Goal: Task Accomplishment & Management: Complete application form

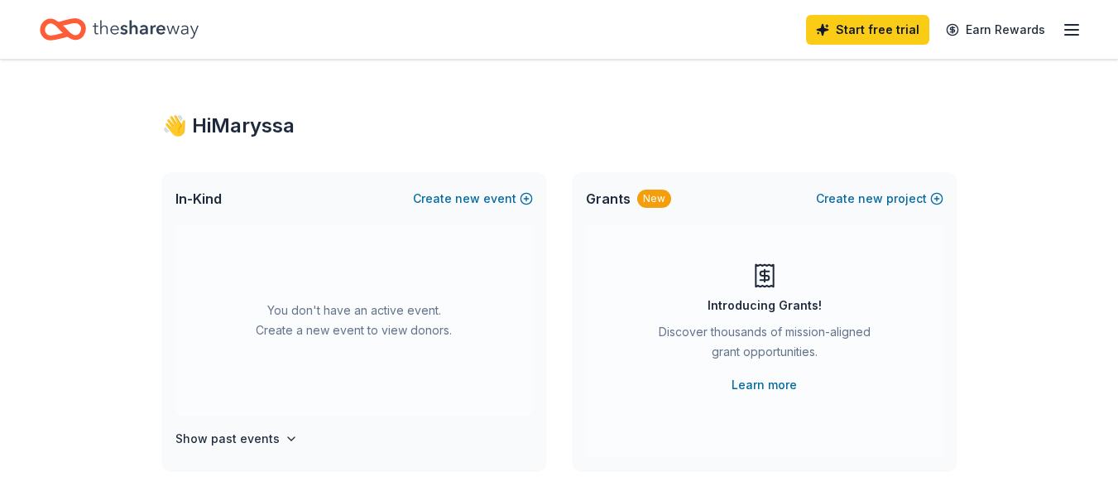
click at [1059, 38] on div "Start free trial Earn Rewards" at bounding box center [944, 29] width 276 height 39
click at [1072, 33] on icon "button" at bounding box center [1072, 30] width 20 height 20
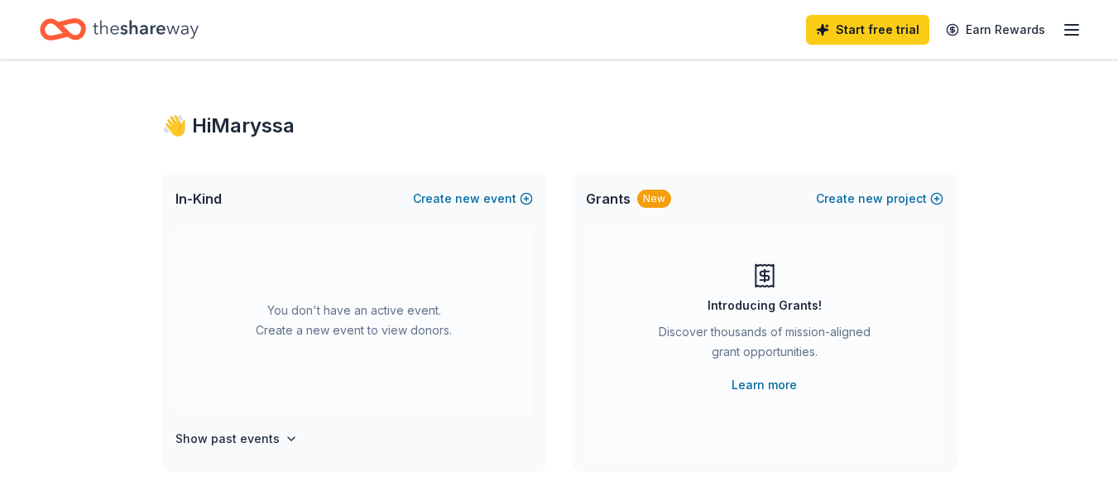
click at [131, 26] on icon "Home" at bounding box center [146, 29] width 106 height 18
drag, startPoint x: 136, startPoint y: 38, endPoint x: 116, endPoint y: 33, distance: 20.5
click at [136, 38] on icon "Home" at bounding box center [146, 29] width 106 height 34
click at [84, 27] on icon "Home" at bounding box center [71, 29] width 26 height 17
click at [615, 202] on span "Grants" at bounding box center [608, 199] width 45 height 20
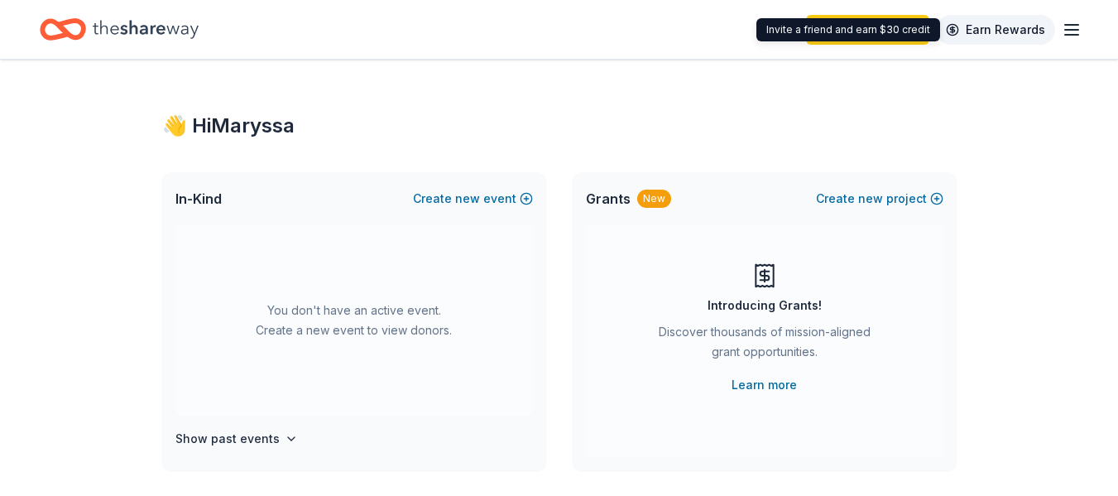
click at [1038, 35] on link "Earn Rewards" at bounding box center [995, 30] width 119 height 30
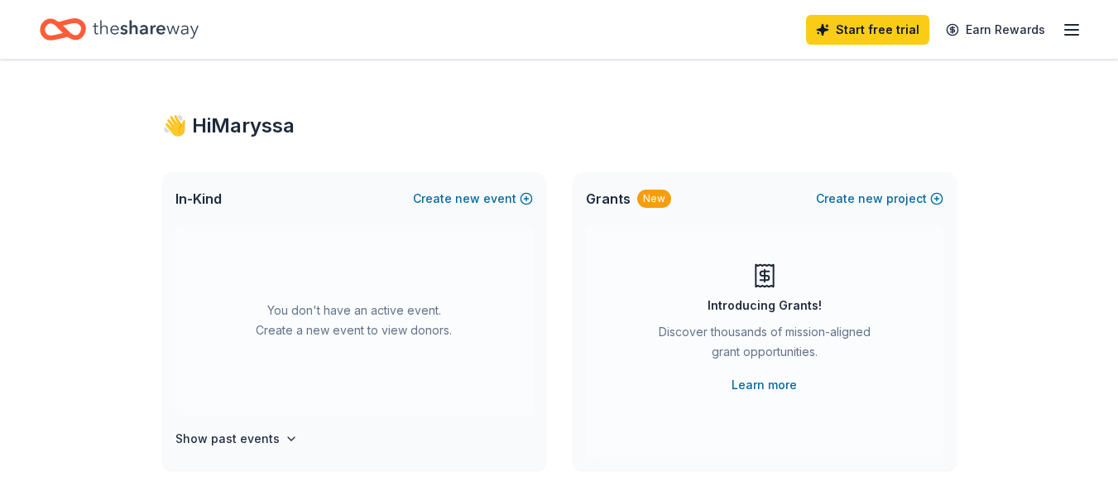
click at [1067, 26] on icon "button" at bounding box center [1072, 30] width 20 height 20
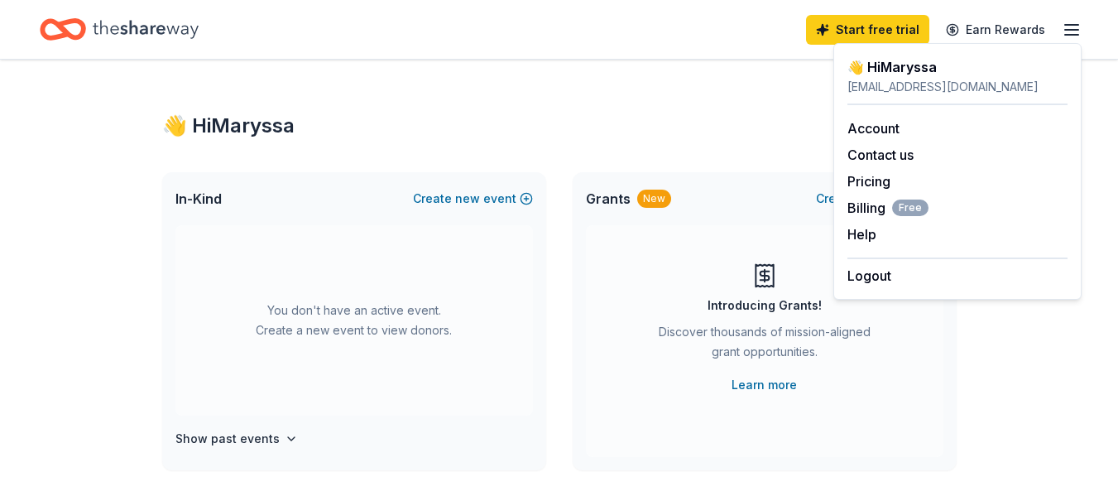
click at [884, 63] on div "👋 Hi [PERSON_NAME]" at bounding box center [958, 67] width 220 height 20
click at [876, 133] on link "Account" at bounding box center [874, 128] width 52 height 17
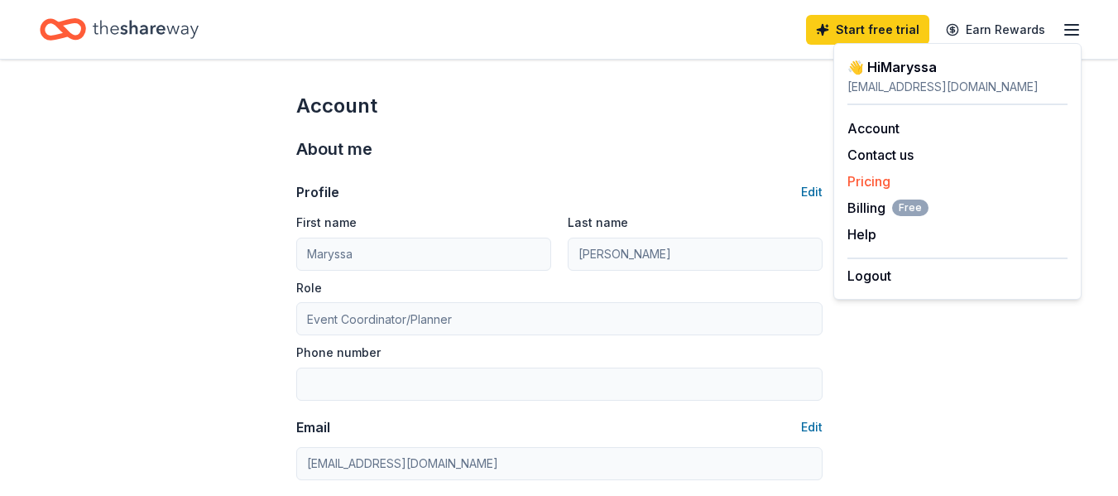
click at [881, 187] on link "Pricing" at bounding box center [869, 181] width 43 height 17
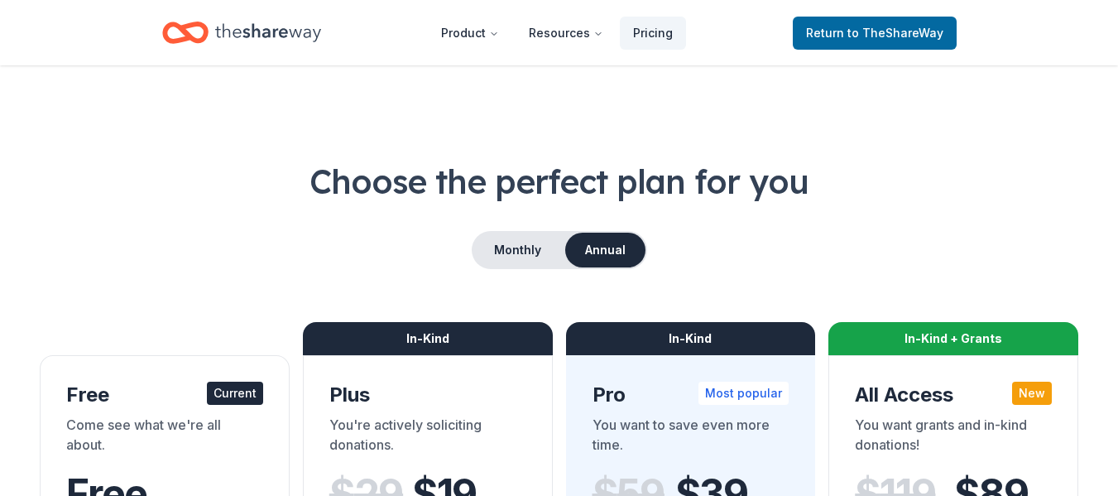
click at [289, 31] on icon "Home" at bounding box center [268, 33] width 106 height 34
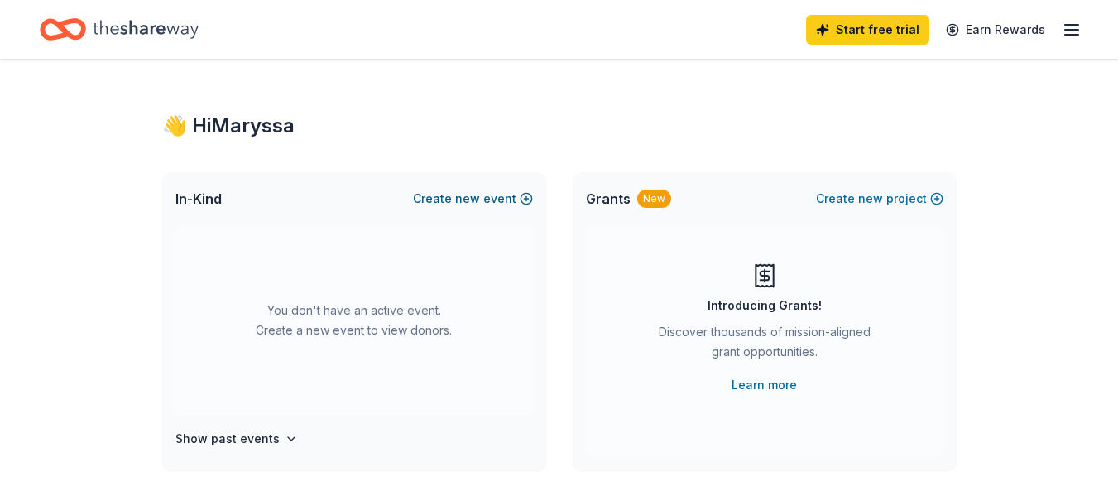
click at [477, 195] on span "new" at bounding box center [467, 199] width 25 height 20
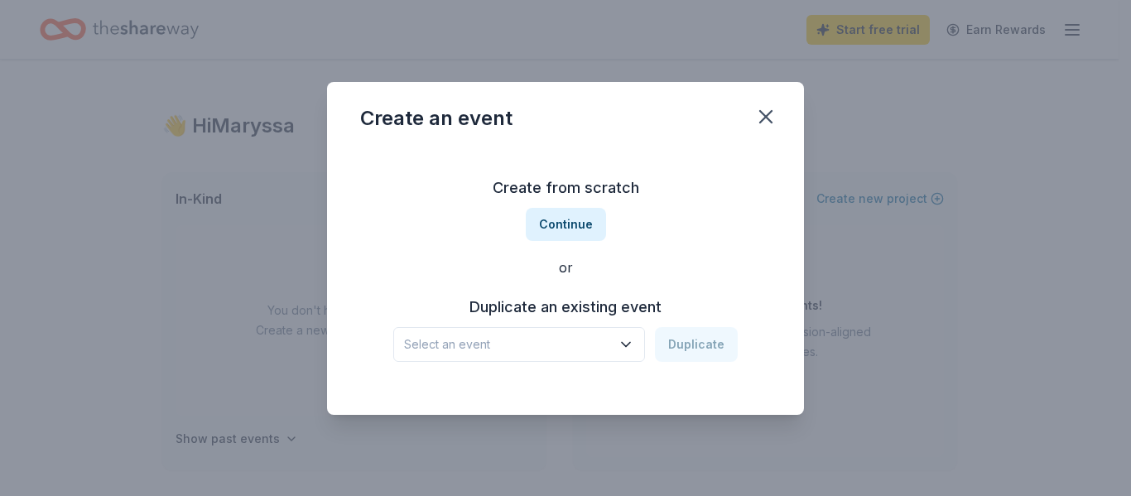
click at [577, 350] on span "Select an event" at bounding box center [507, 344] width 207 height 20
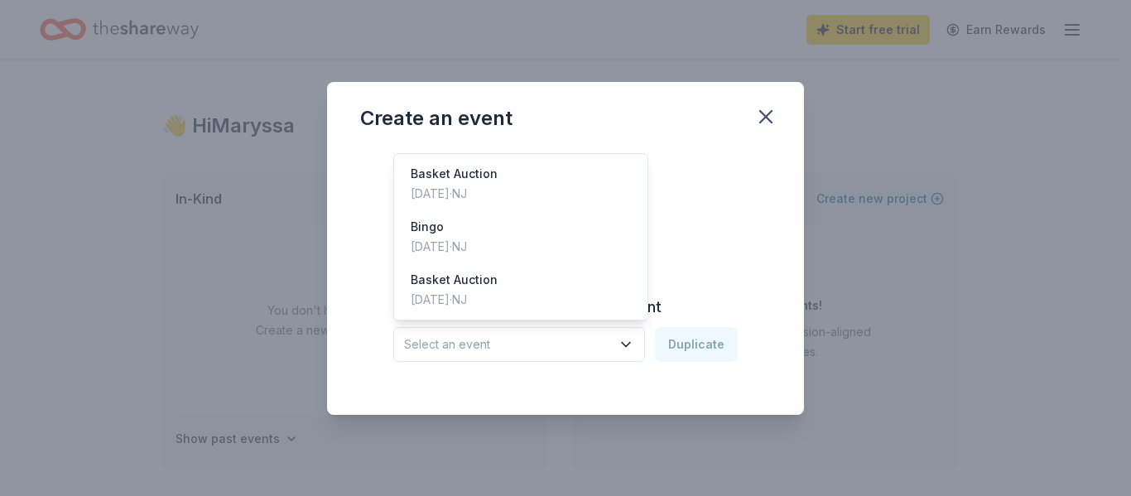
click at [712, 233] on div "Create from scratch Continue or Duplicate an existing event Select an event Dup…" at bounding box center [565, 268] width 411 height 240
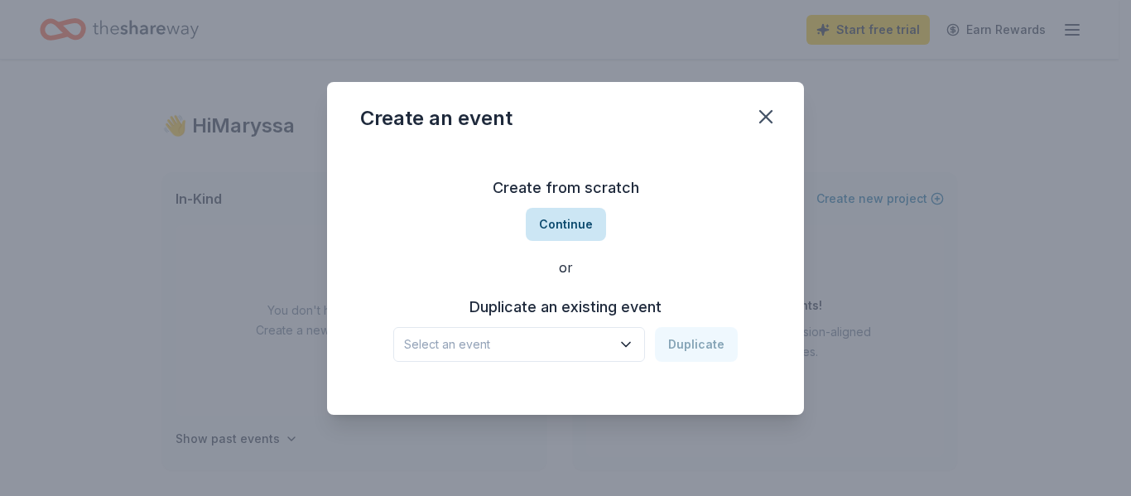
click at [579, 221] on button "Continue" at bounding box center [566, 224] width 80 height 33
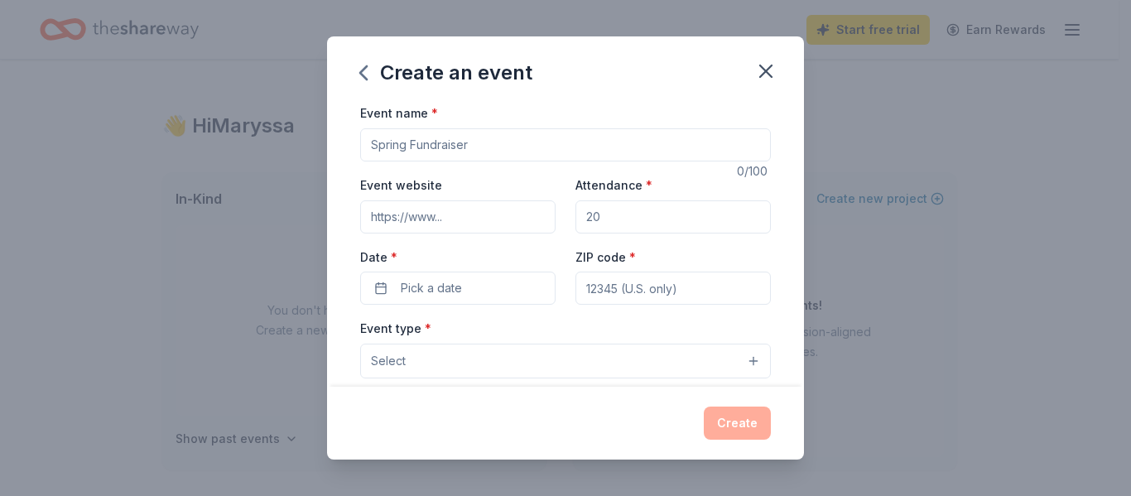
click at [516, 151] on input "Event name *" at bounding box center [565, 144] width 411 height 33
type input "Golf Outing"
click at [469, 206] on input "Event website" at bounding box center [457, 216] width 195 height 33
type input "[URL][DOMAIN_NAME]"
click at [635, 216] on input "Attendance *" at bounding box center [672, 216] width 195 height 33
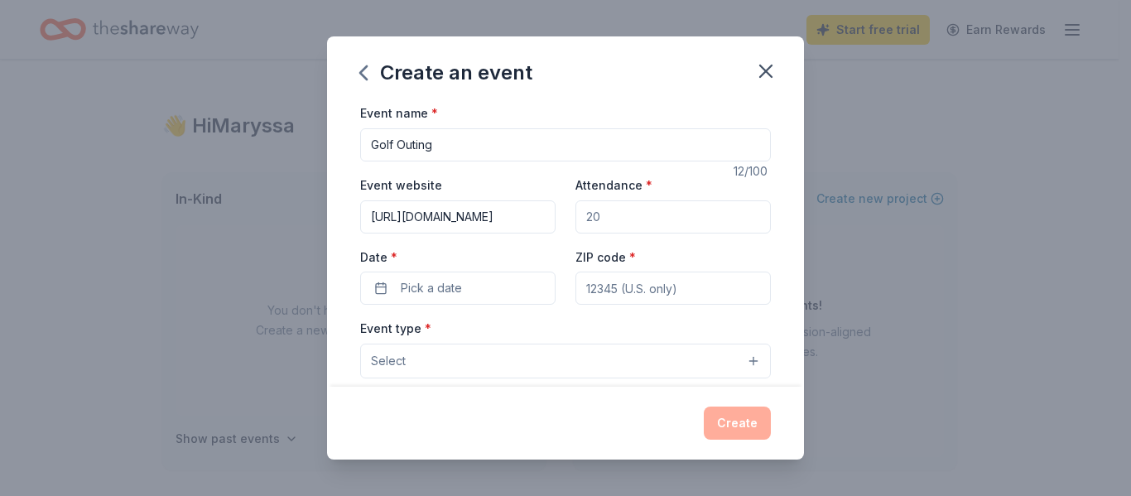
type input "150"
click at [445, 287] on span "Pick a date" at bounding box center [431, 288] width 61 height 20
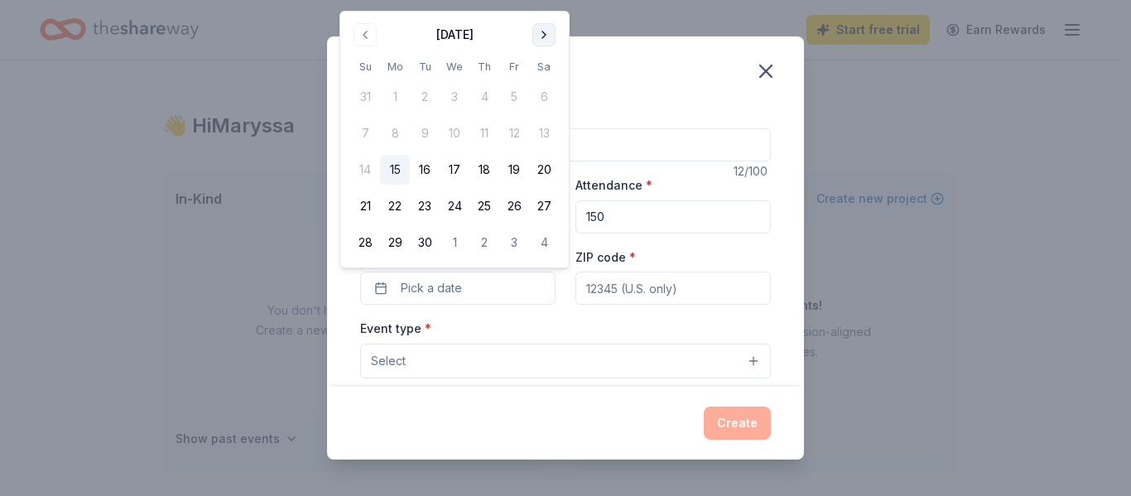
click at [541, 33] on button "Go to next month" at bounding box center [543, 34] width 23 height 23
click at [394, 162] on button "13" at bounding box center [395, 170] width 30 height 30
click at [577, 278] on input "ZIP code *" at bounding box center [672, 287] width 195 height 33
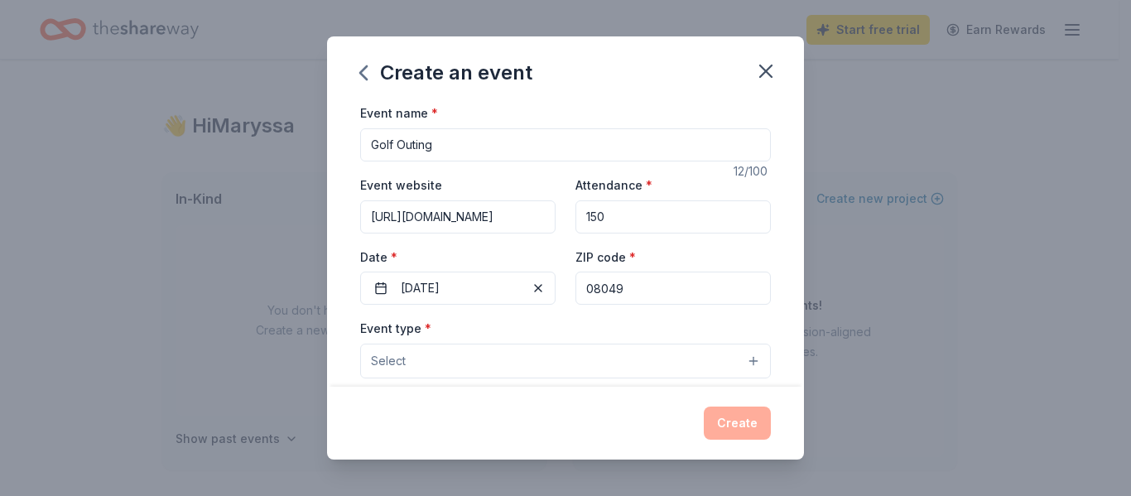
click at [557, 265] on div "Event website [URL][DOMAIN_NAME] Attendance * 150 Date * [DATE] ZIP code * 08049" at bounding box center [565, 240] width 411 height 130
click at [646, 287] on input "08049" at bounding box center [672, 287] width 195 height 33
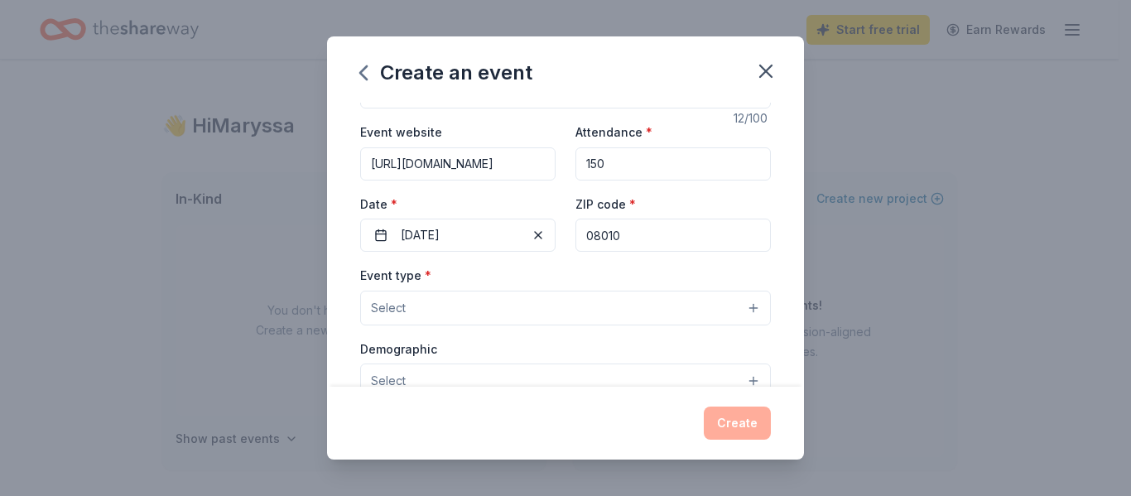
scroll to position [83, 0]
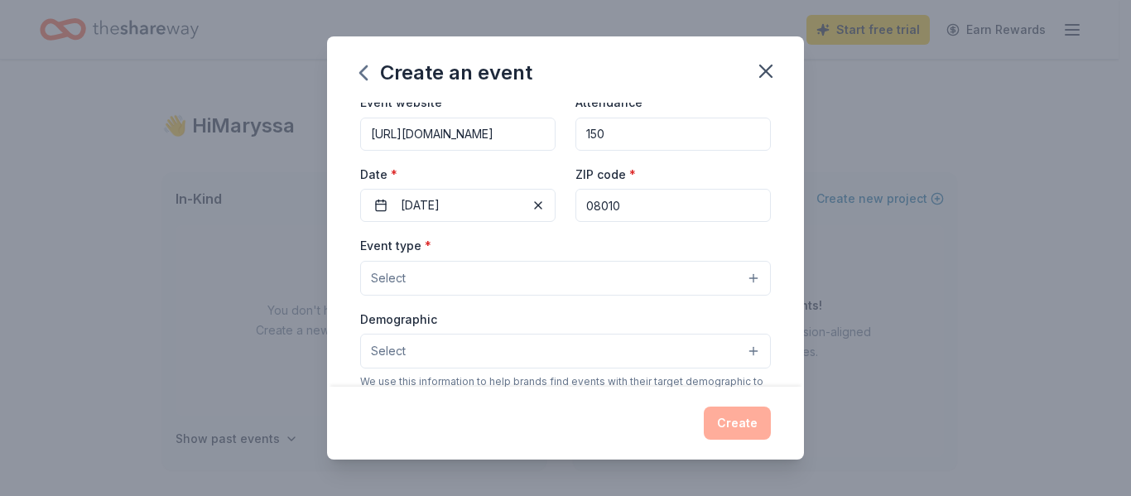
type input "08010"
click at [619, 274] on button "Select" at bounding box center [565, 278] width 411 height 35
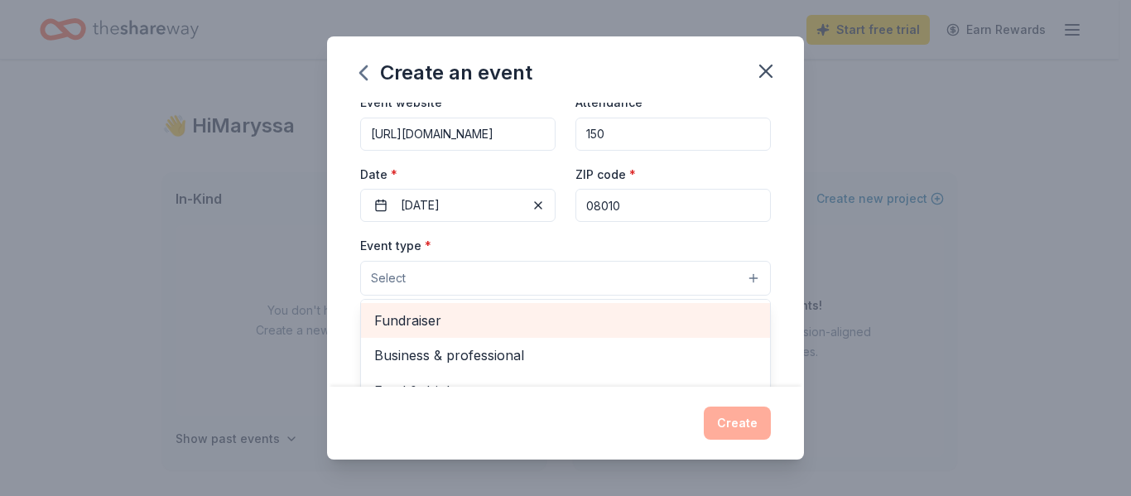
click at [517, 318] on span "Fundraiser" at bounding box center [565, 321] width 382 height 22
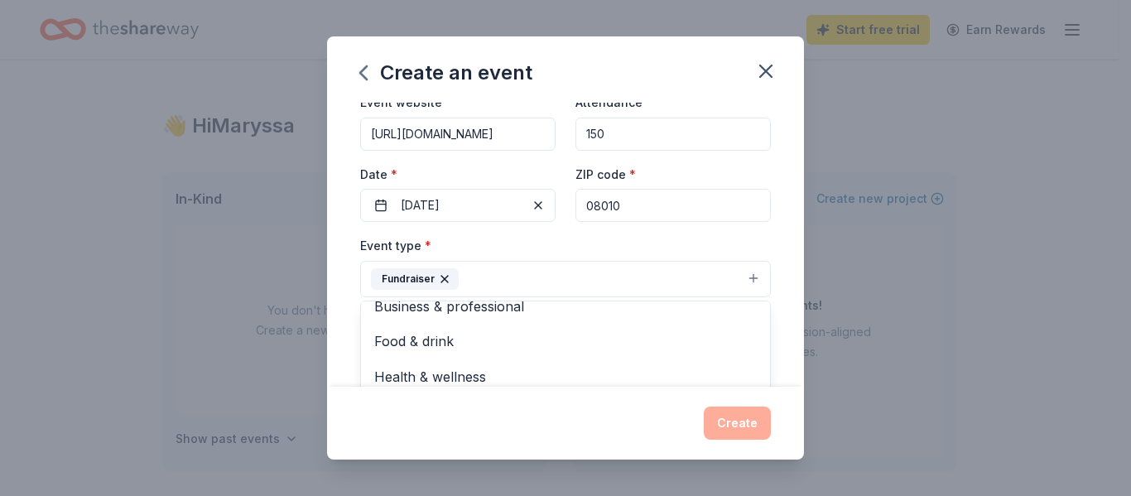
scroll to position [20, 0]
click at [563, 251] on div "Event type * Fundraiser Business & professional Food & drink Health & wellness …" at bounding box center [565, 266] width 411 height 62
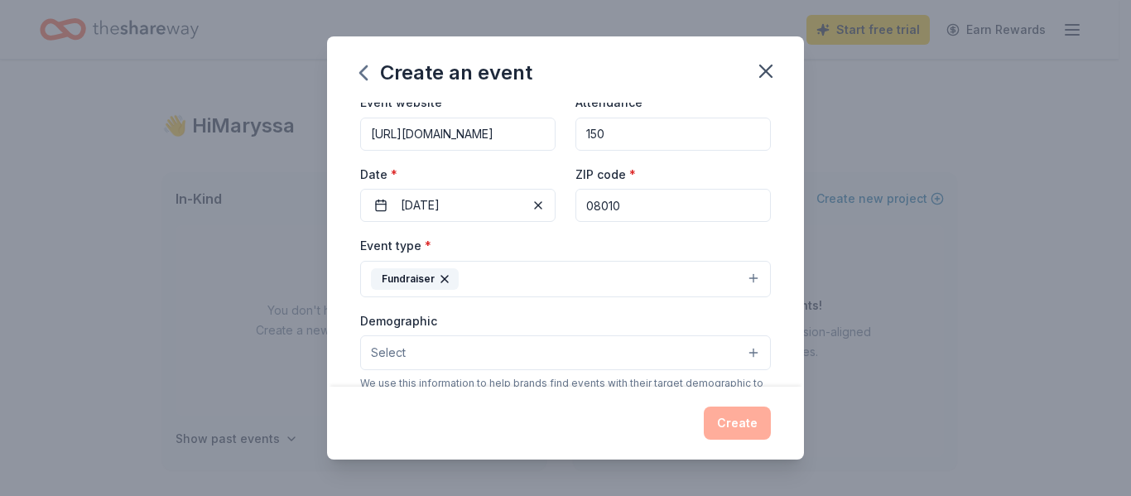
scroll to position [166, 0]
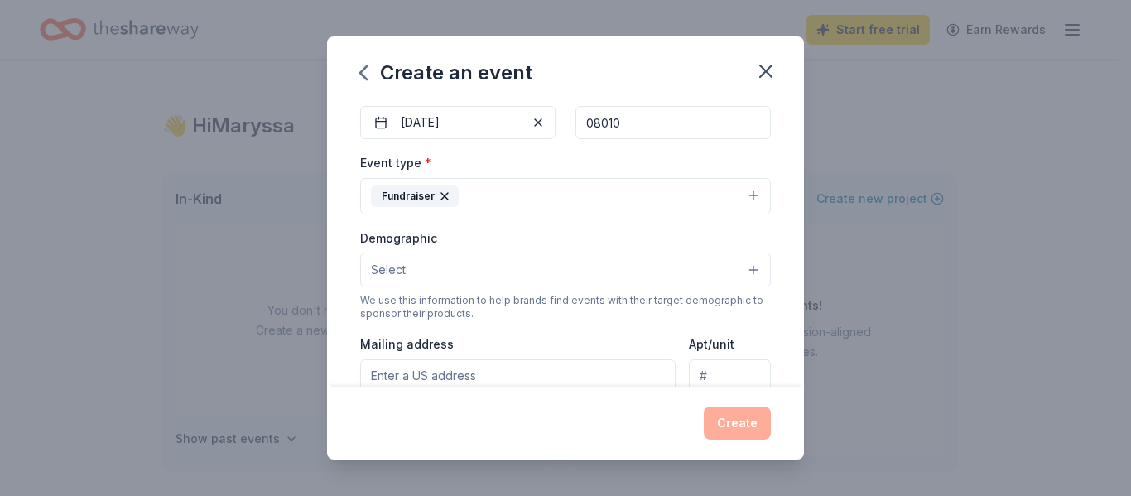
click at [582, 271] on button "Select" at bounding box center [565, 269] width 411 height 35
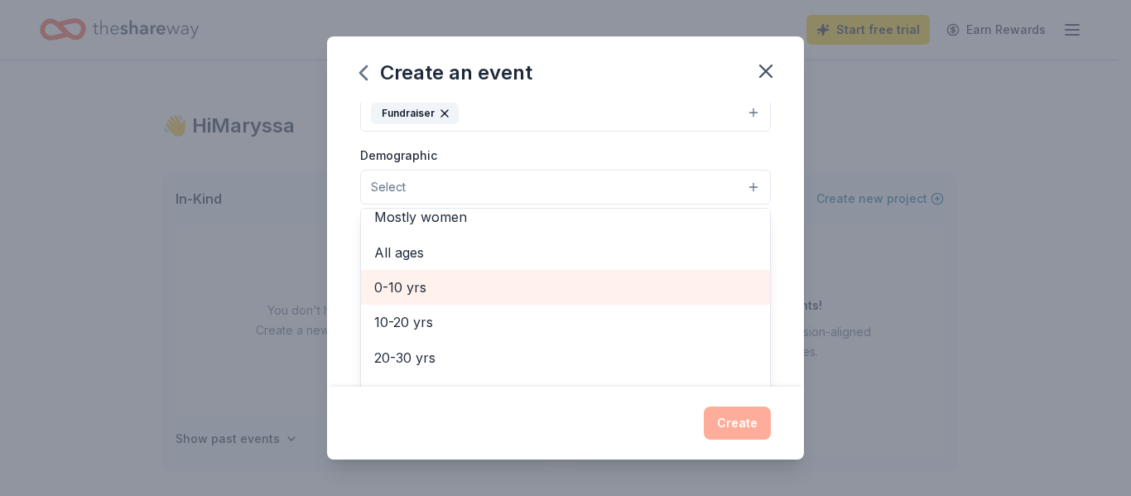
scroll to position [0, 0]
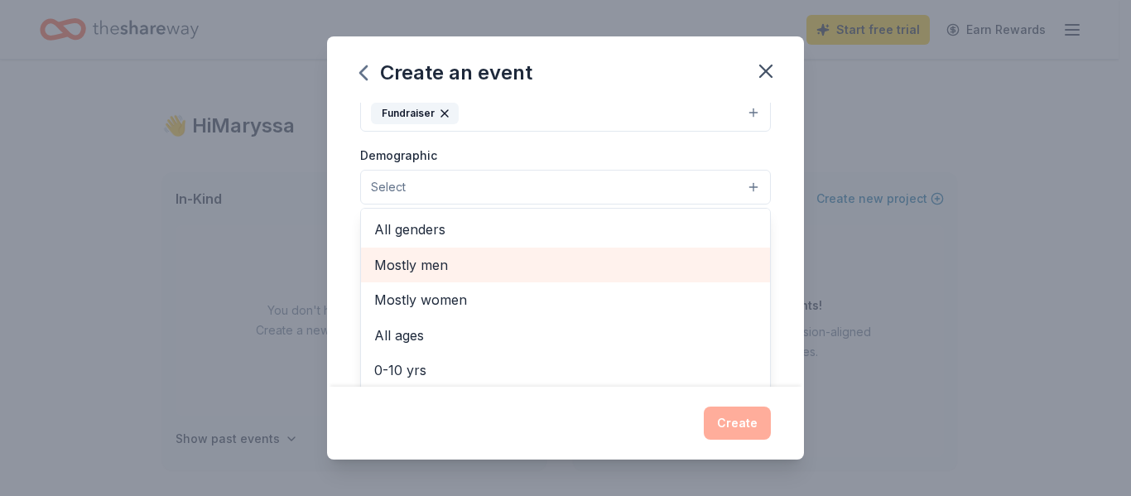
click at [491, 266] on span "Mostly men" at bounding box center [565, 265] width 382 height 22
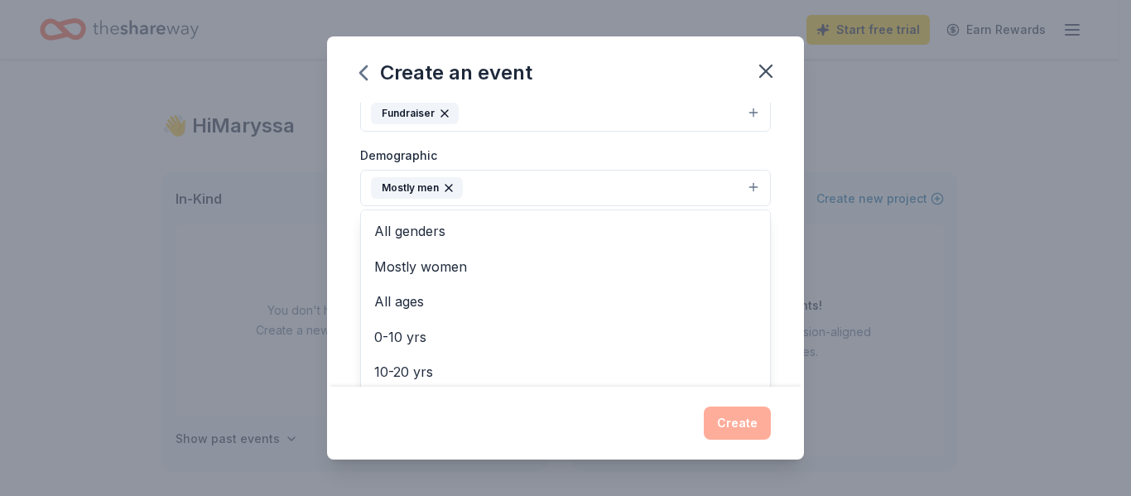
click at [774, 188] on div "Event name * Golf Outing 12 /100 Event website [URL][DOMAIN_NAME] Attendance * …" at bounding box center [565, 244] width 477 height 283
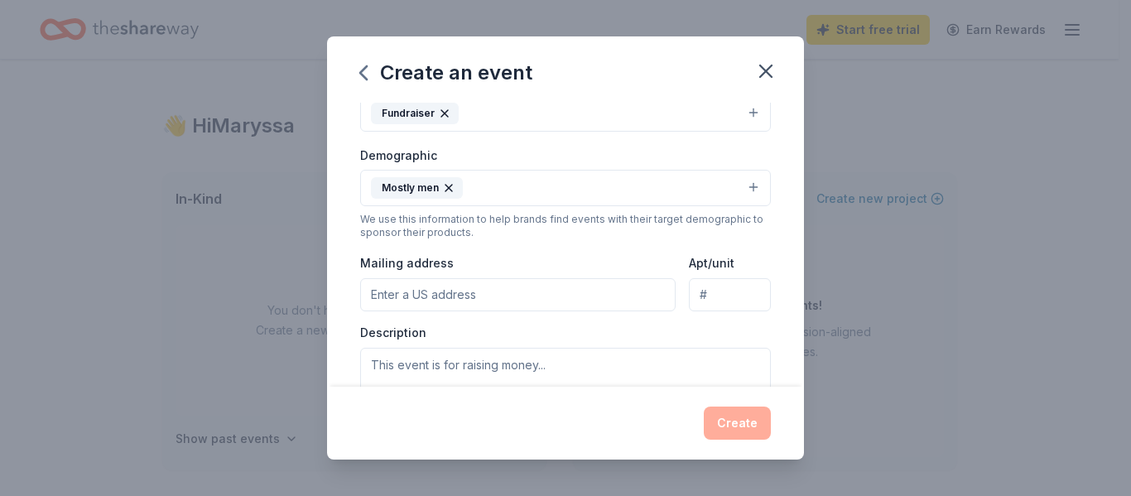
scroll to position [331, 0]
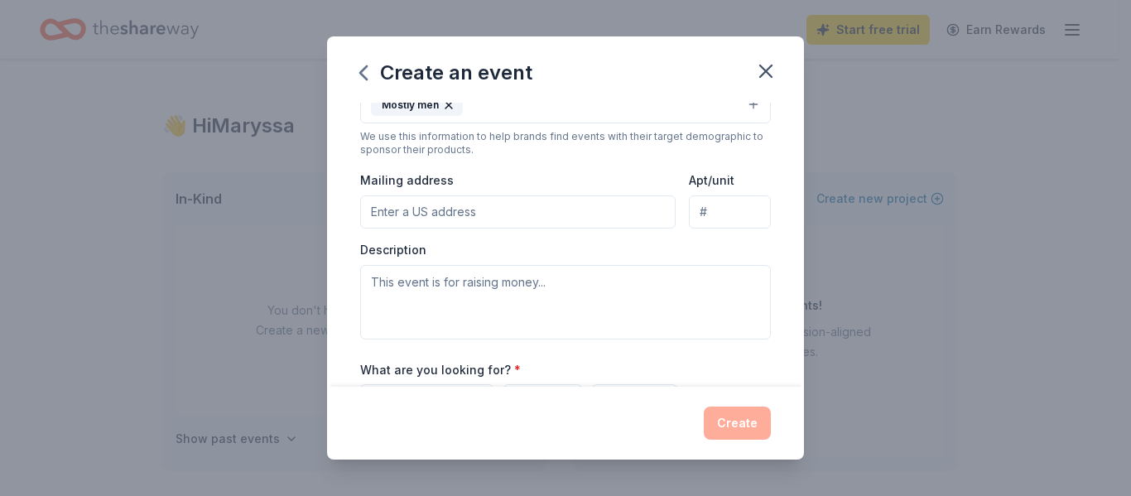
click at [476, 210] on input "Mailing address" at bounding box center [517, 211] width 315 height 33
drag, startPoint x: 516, startPoint y: 214, endPoint x: 362, endPoint y: 210, distance: 154.8
click at [362, 210] on input "[STREET_ADDRESS][US_STATE]" at bounding box center [517, 211] width 315 height 33
type input "[STREET_ADDRESS]"
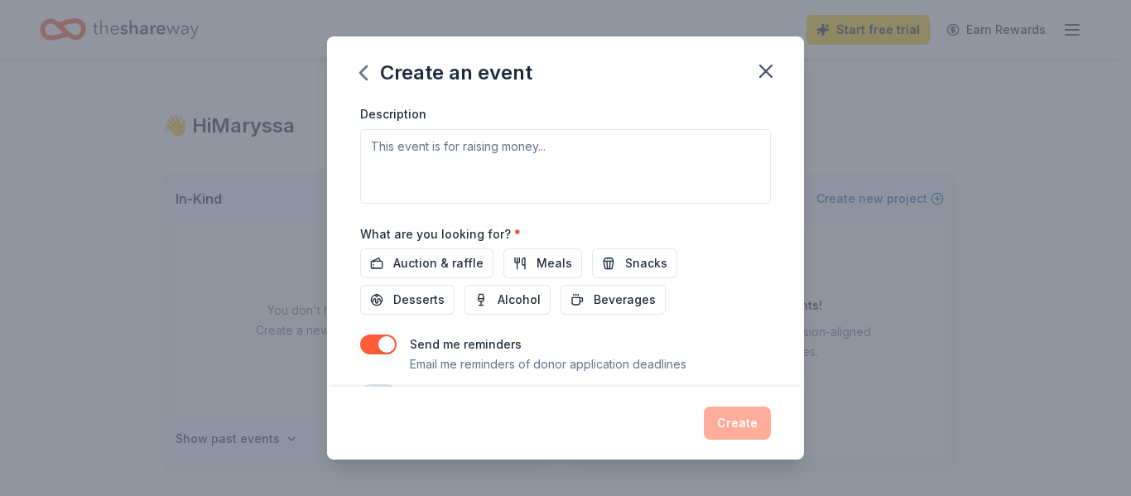
scroll to position [497, 0]
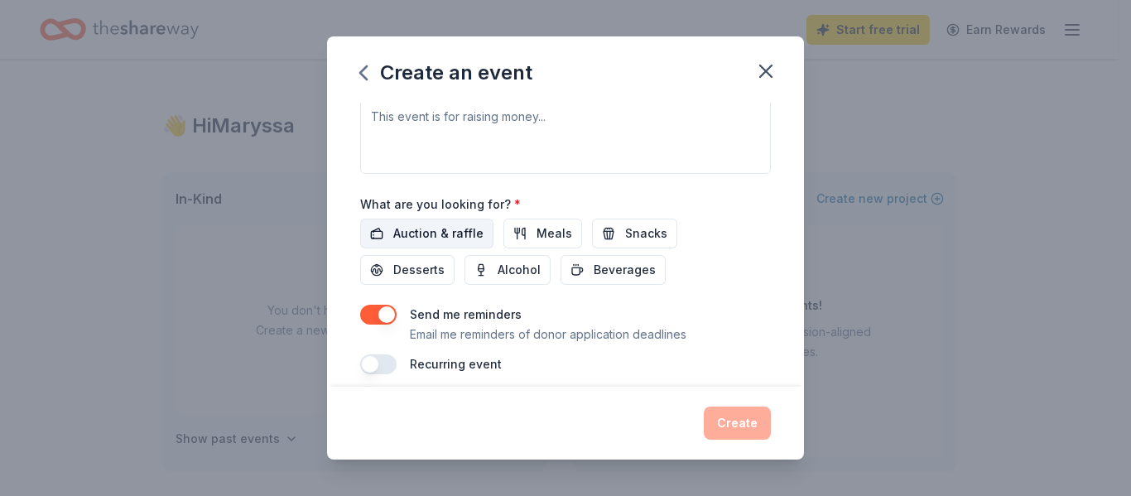
click at [419, 237] on span "Auction & raffle" at bounding box center [438, 233] width 90 height 20
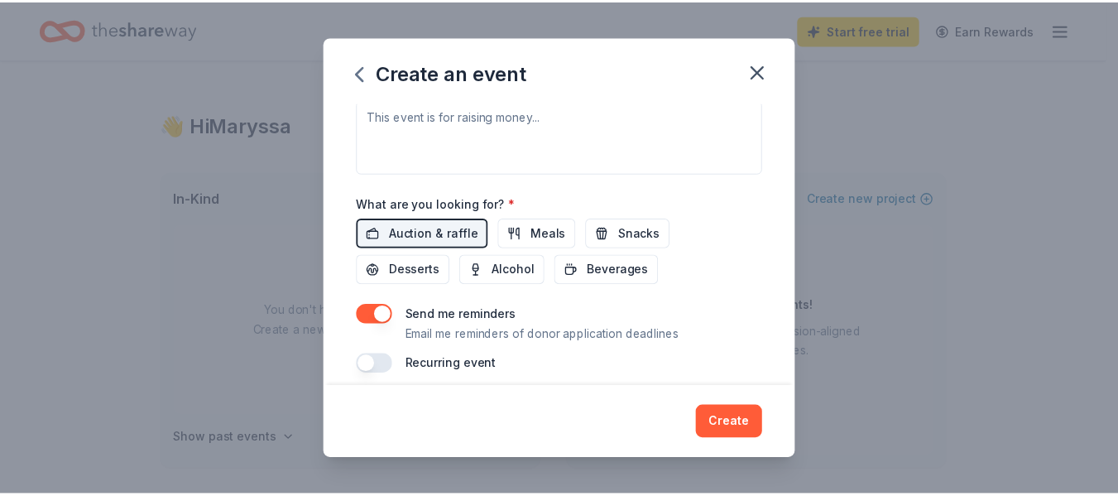
scroll to position [511, 0]
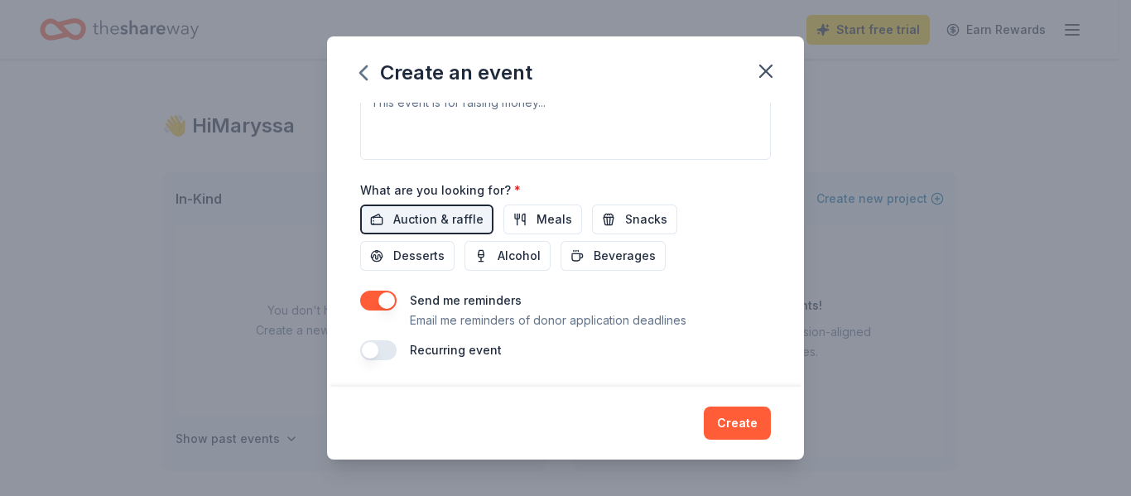
click at [390, 301] on button "button" at bounding box center [378, 301] width 36 height 20
click at [761, 428] on button "Create" at bounding box center [736, 422] width 67 height 33
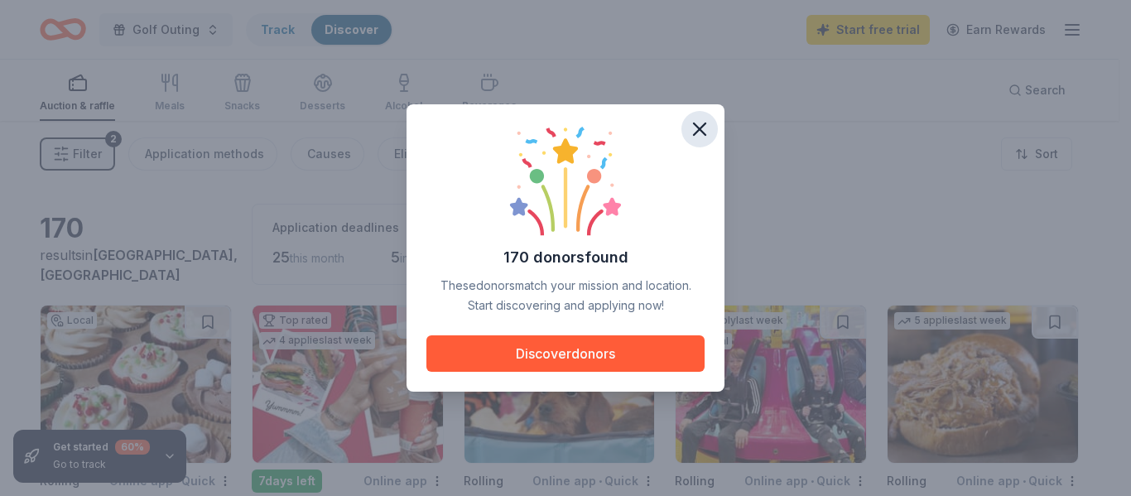
click at [702, 130] on icon "button" at bounding box center [699, 129] width 23 height 23
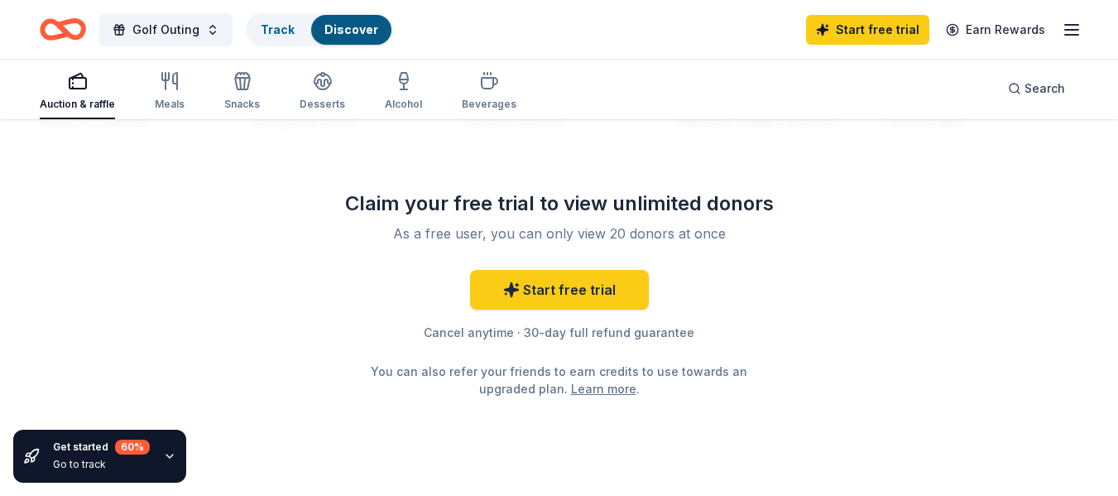
scroll to position [1738, 0]
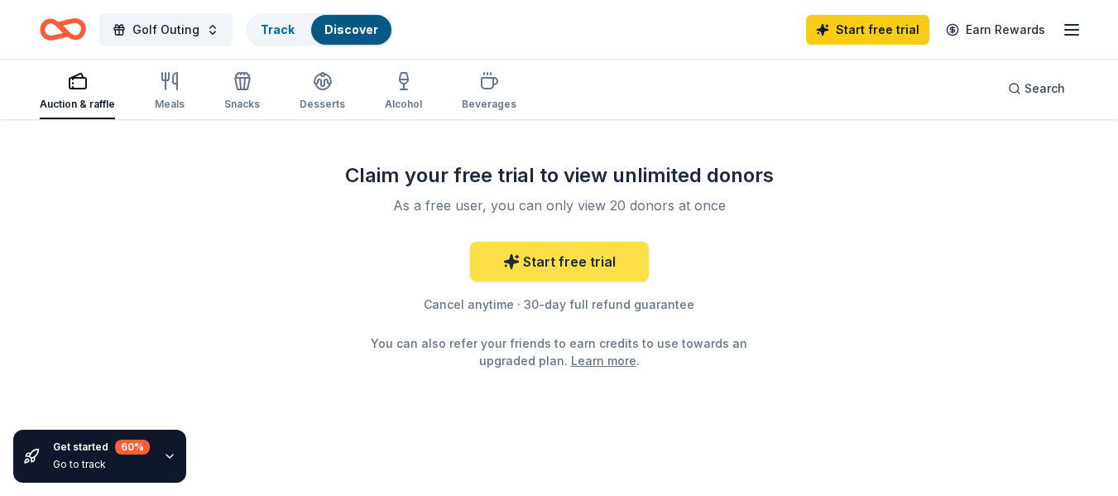
click at [549, 271] on link "Start free trial" at bounding box center [559, 262] width 179 height 40
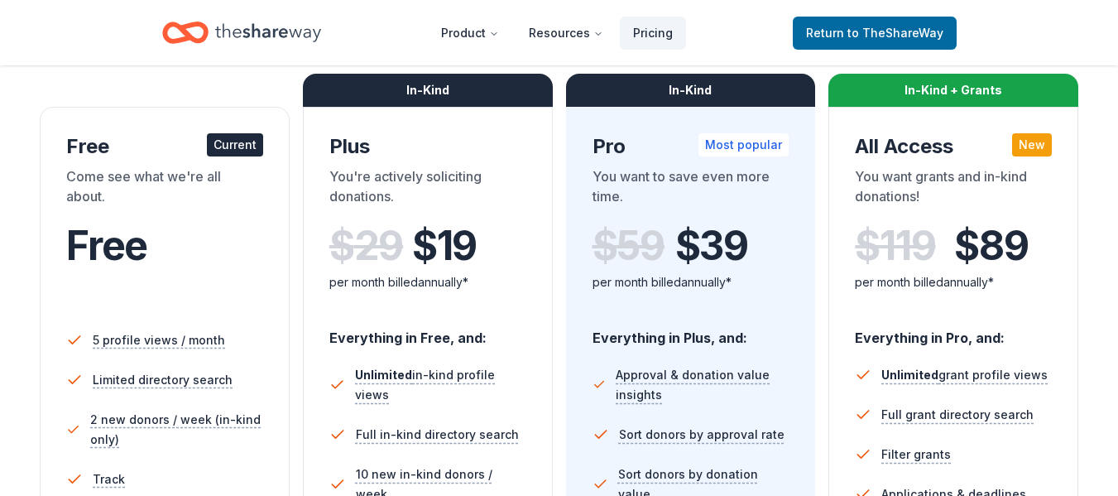
click at [212, 280] on div "Free" at bounding box center [164, 268] width 197 height 91
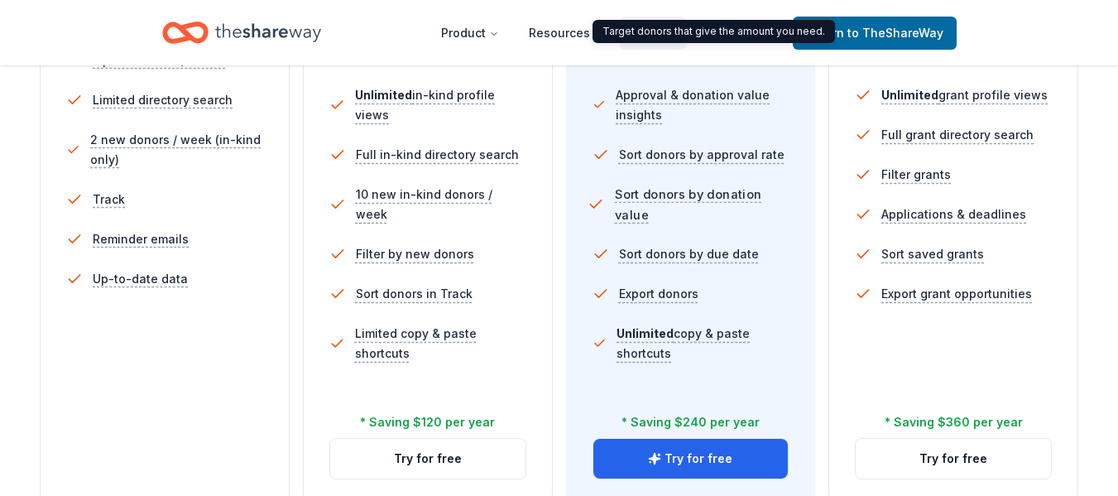
scroll to position [745, 0]
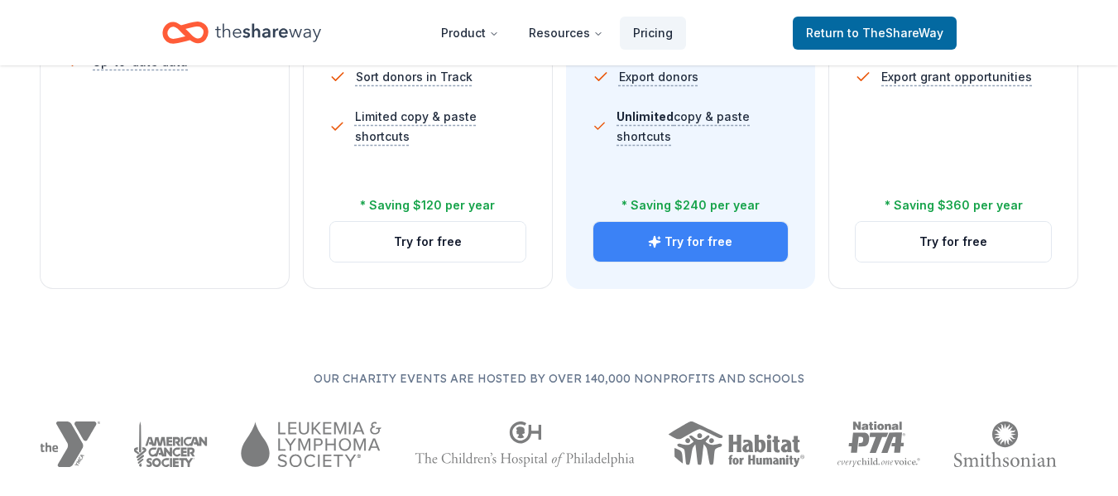
click at [720, 238] on button "Try for free" at bounding box center [690, 242] width 195 height 40
